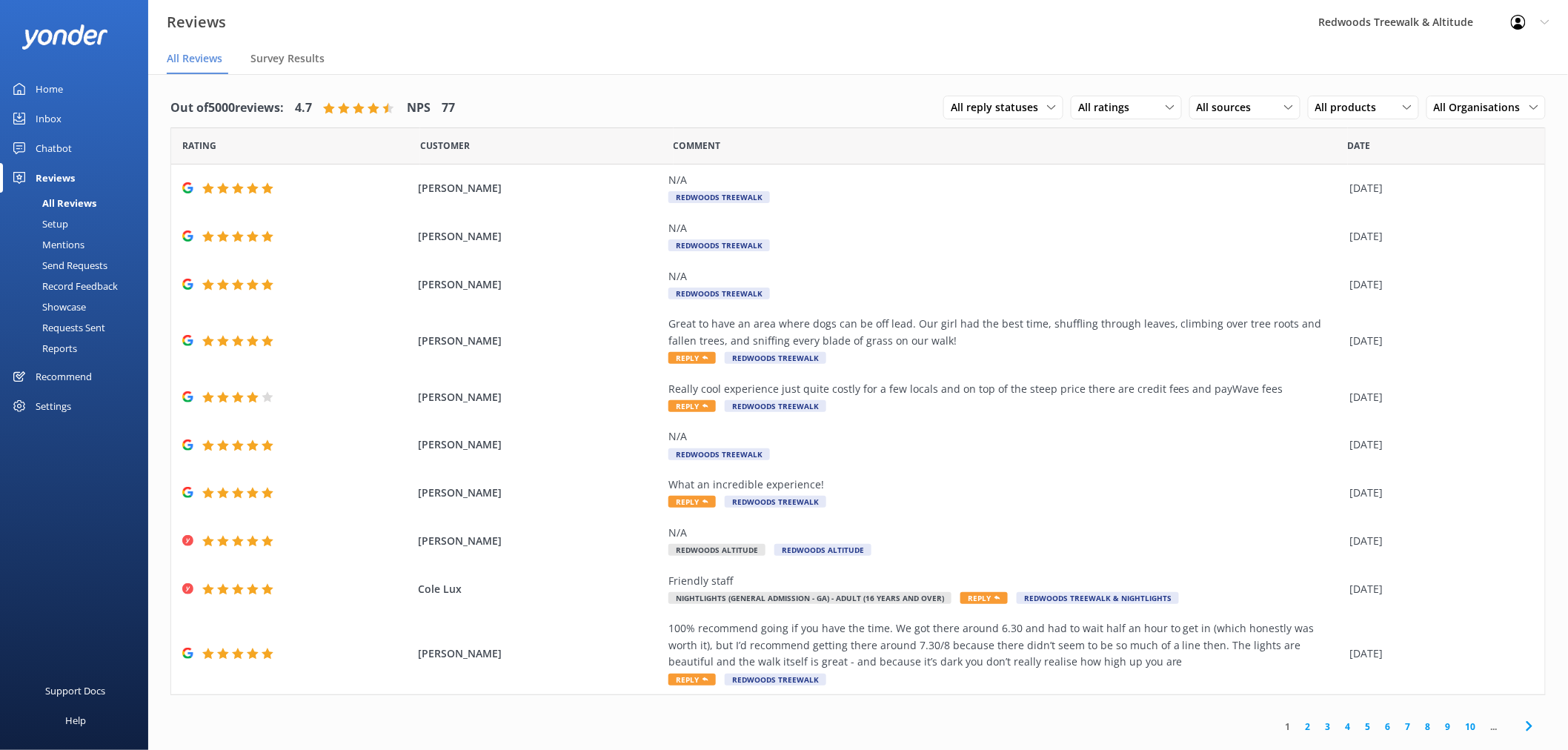
click at [71, 110] on link "Inbox" at bounding box center [74, 118] width 149 height 30
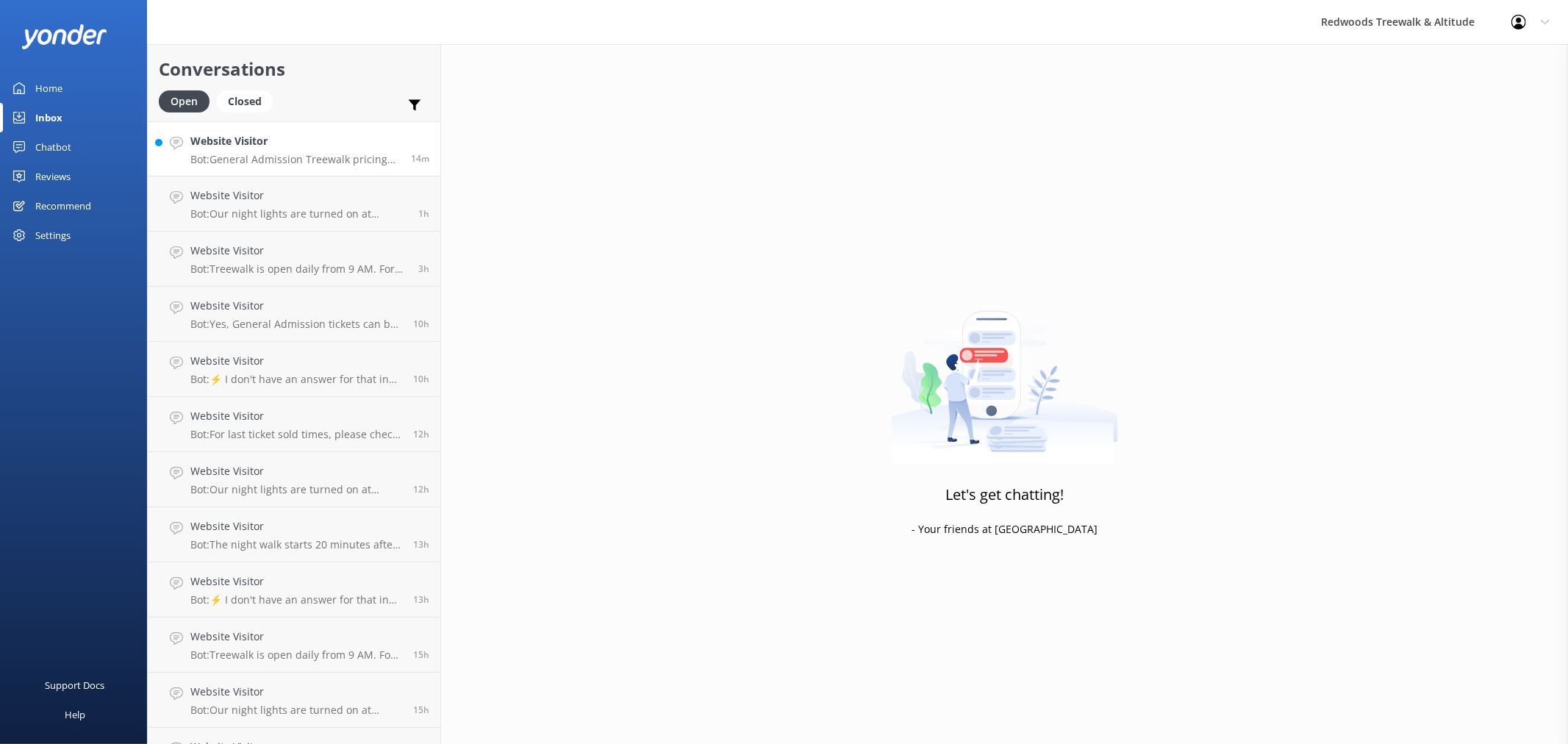
click at [269, 161] on p "Bot: General Admission Treewalk pricing starts at $42 for adults (16+ years) an…" at bounding box center [295, 159] width 209 height 13
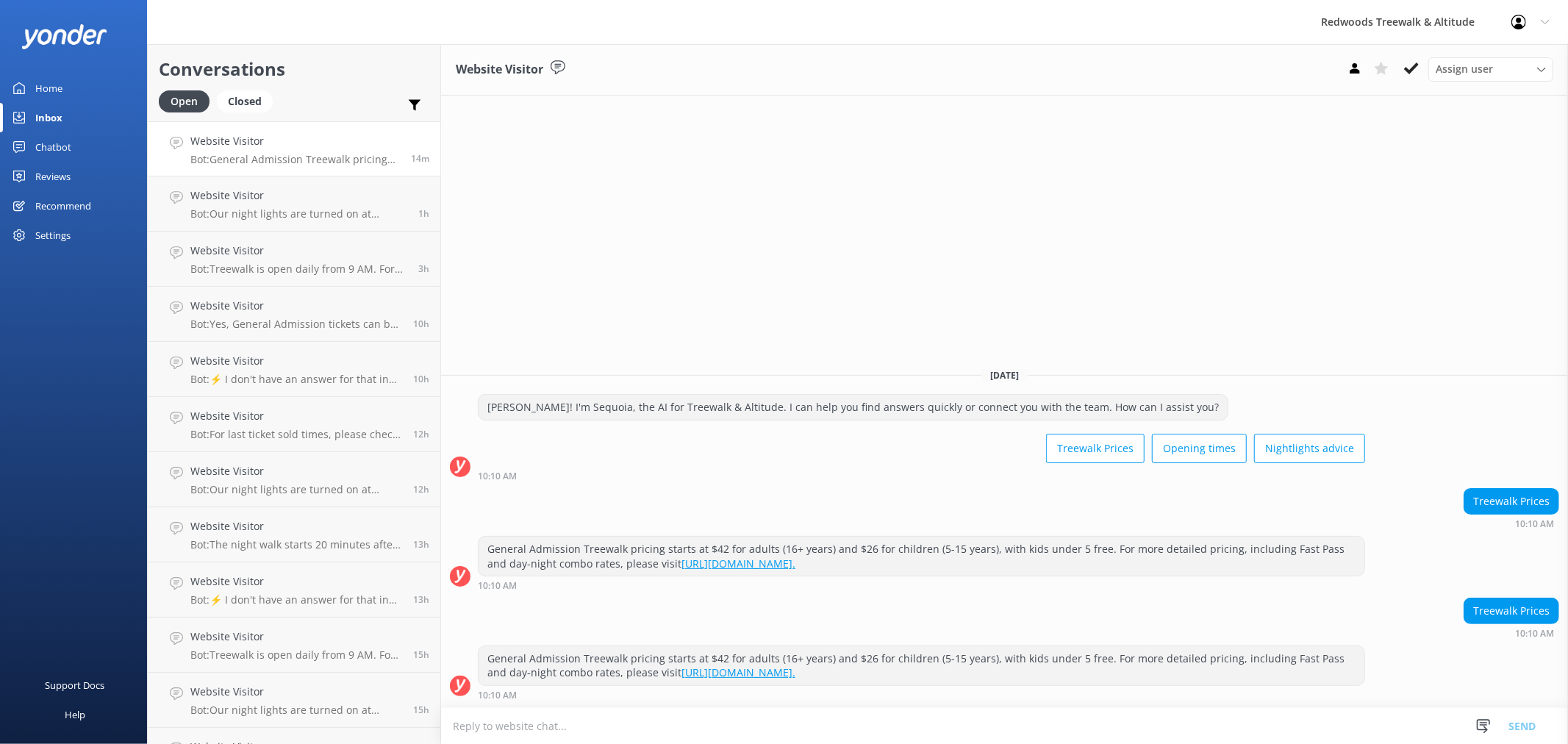
click at [54, 80] on div "Home" at bounding box center [48, 89] width 28 height 30
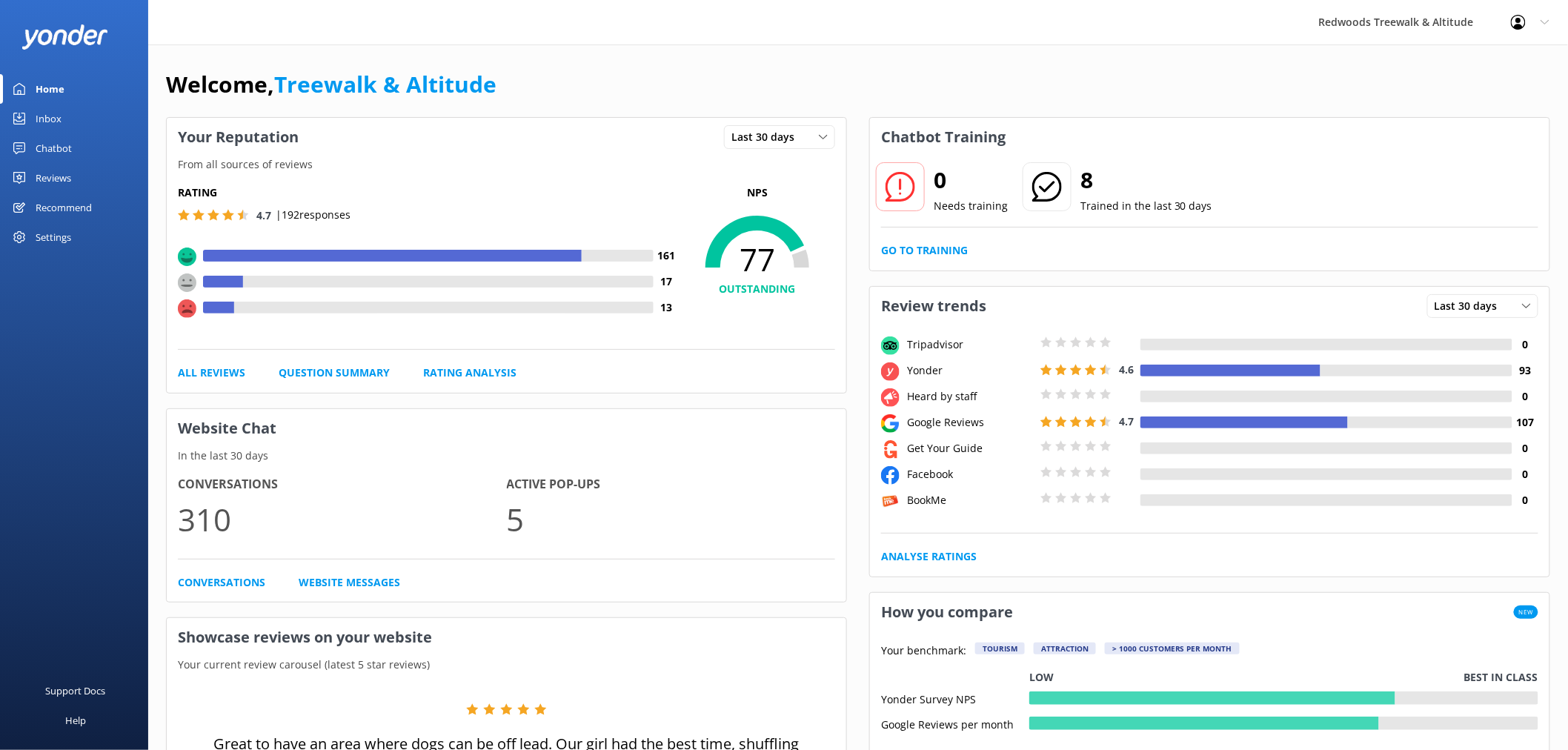
click at [35, 160] on div "Chatbot" at bounding box center [53, 148] width 36 height 30
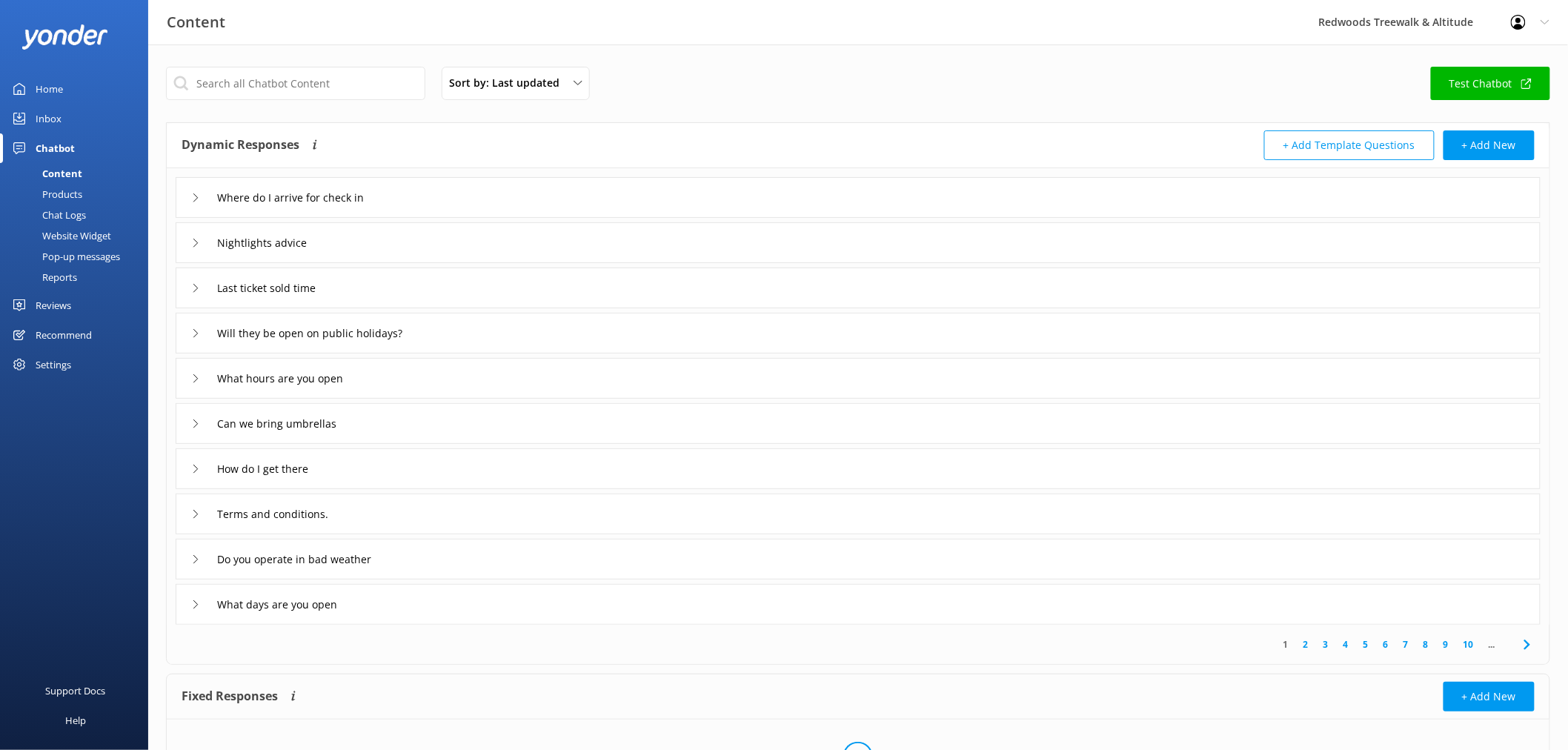
click at [68, 110] on link "Inbox" at bounding box center [74, 118] width 149 height 30
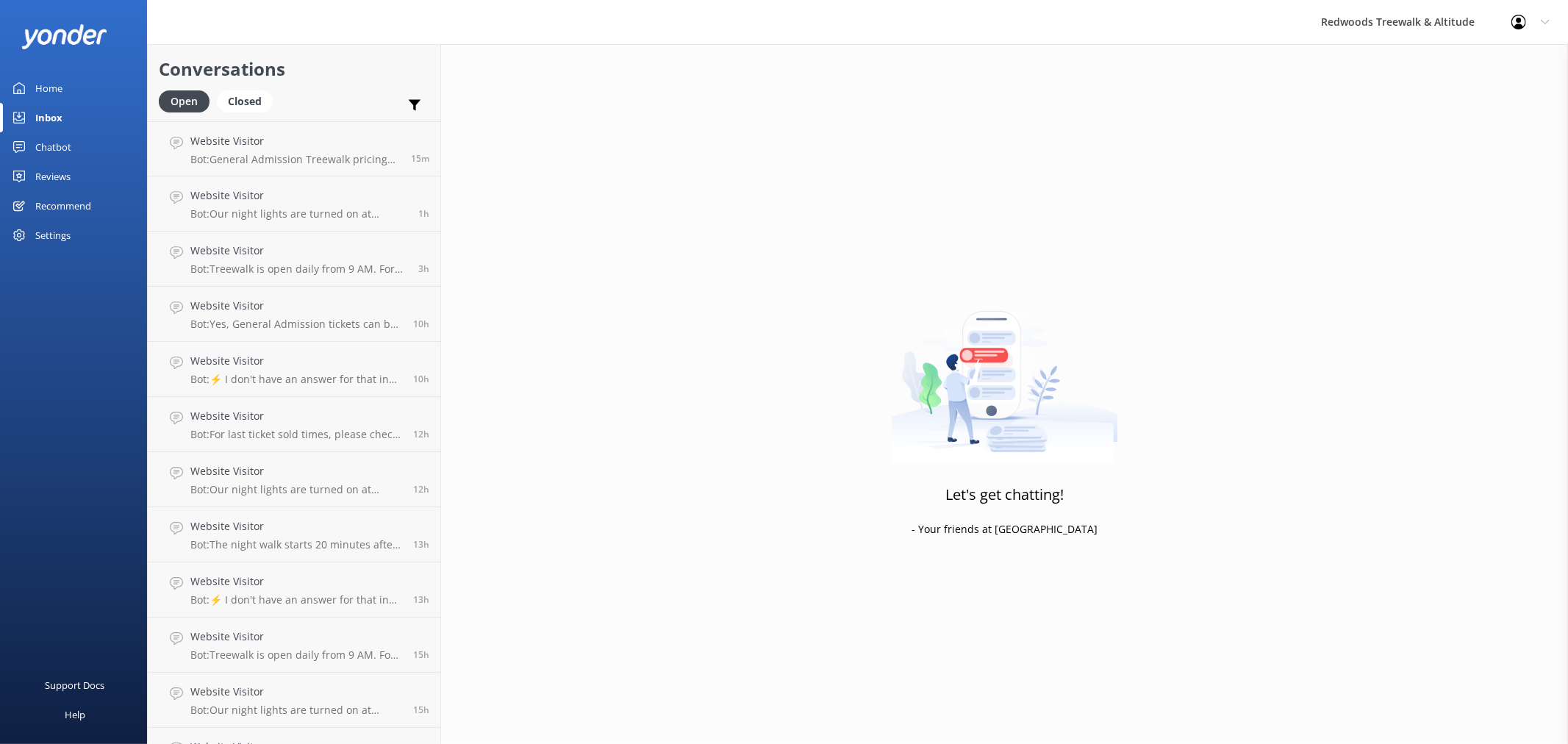
click at [64, 82] on link "Home" at bounding box center [74, 89] width 147 height 30
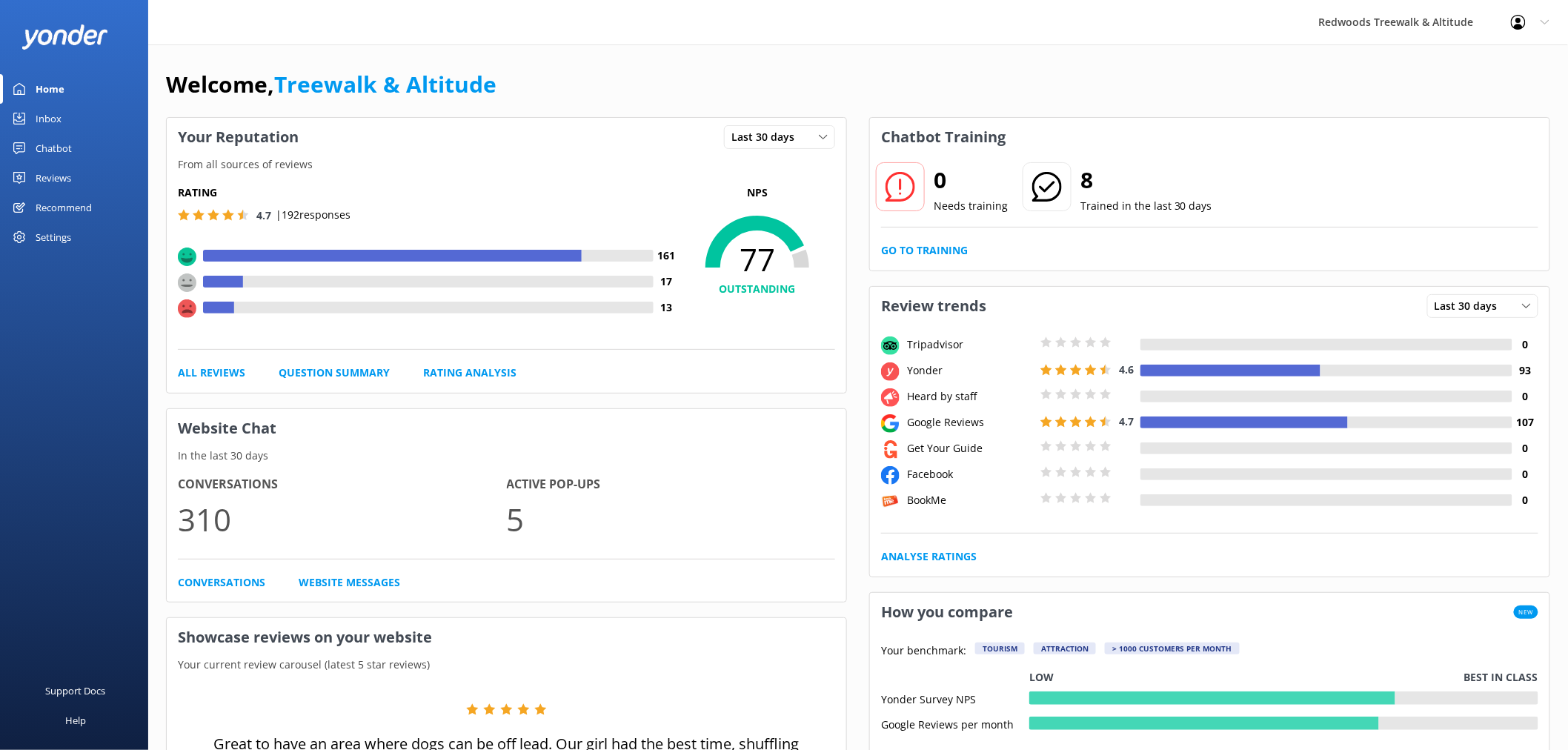
click at [43, 176] on div "Reviews" at bounding box center [53, 178] width 35 height 30
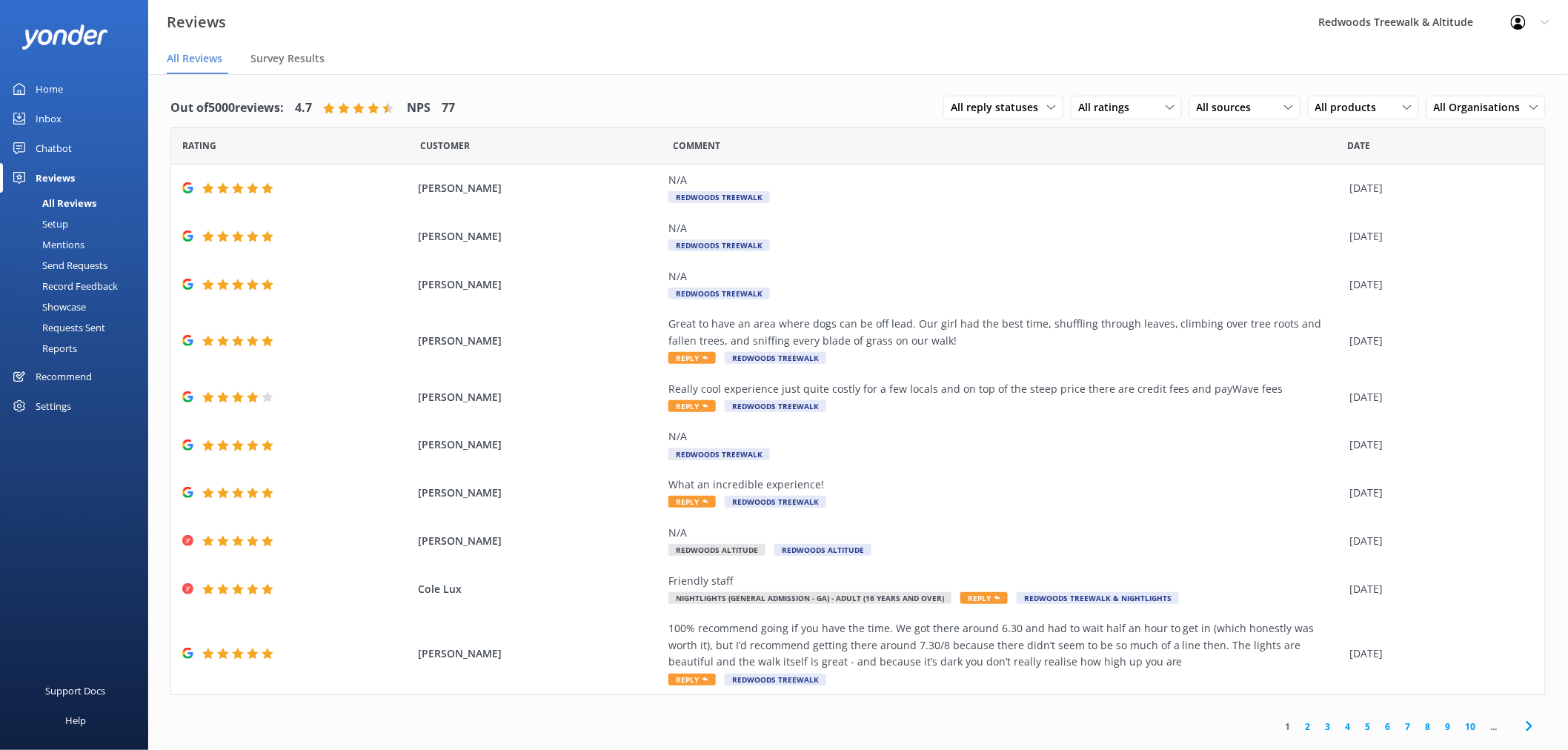
click at [82, 86] on link "Home" at bounding box center [74, 89] width 149 height 30
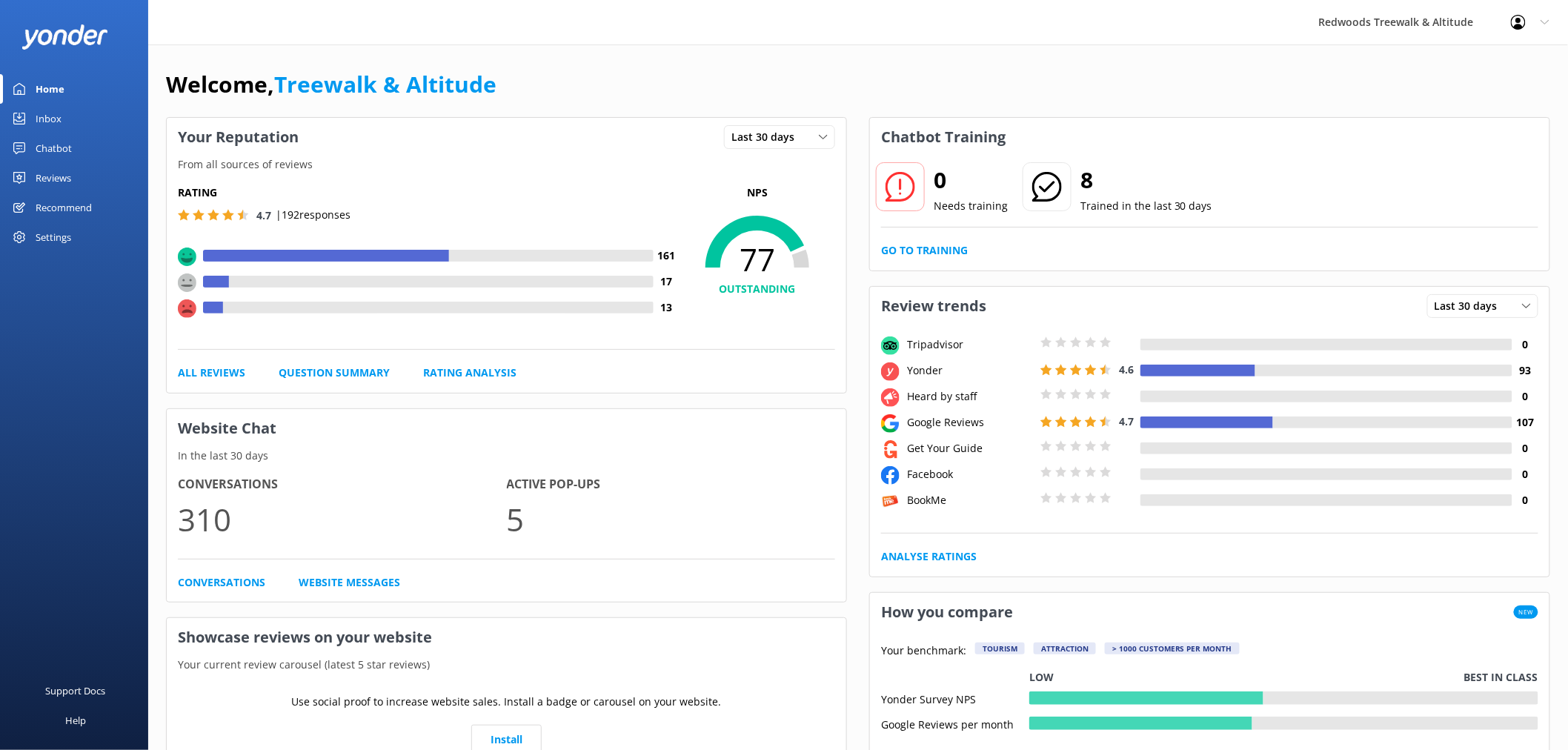
click at [70, 122] on link "Inbox" at bounding box center [74, 118] width 149 height 30
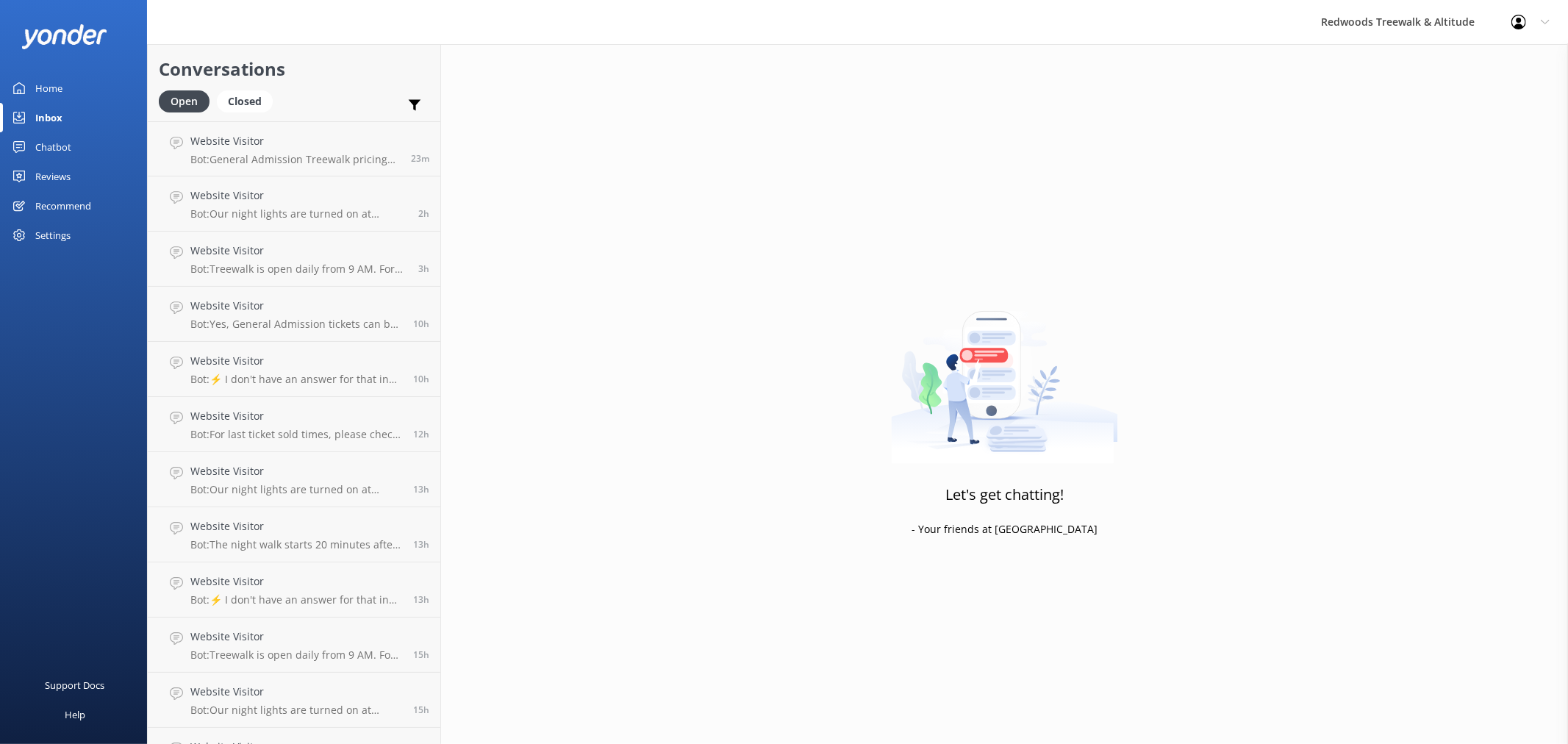
click at [47, 81] on div "Home" at bounding box center [48, 89] width 28 height 30
